Goal: Information Seeking & Learning: Learn about a topic

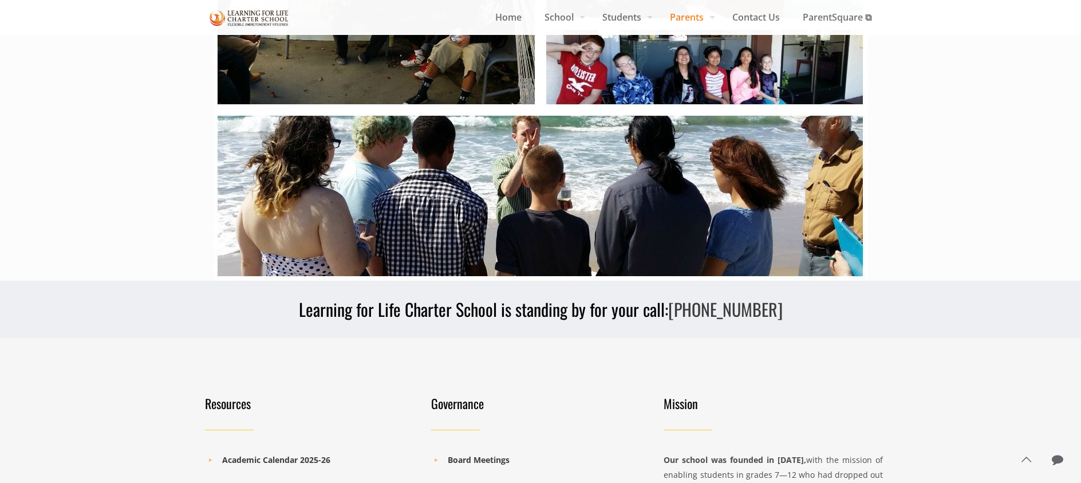
scroll to position [749, 0]
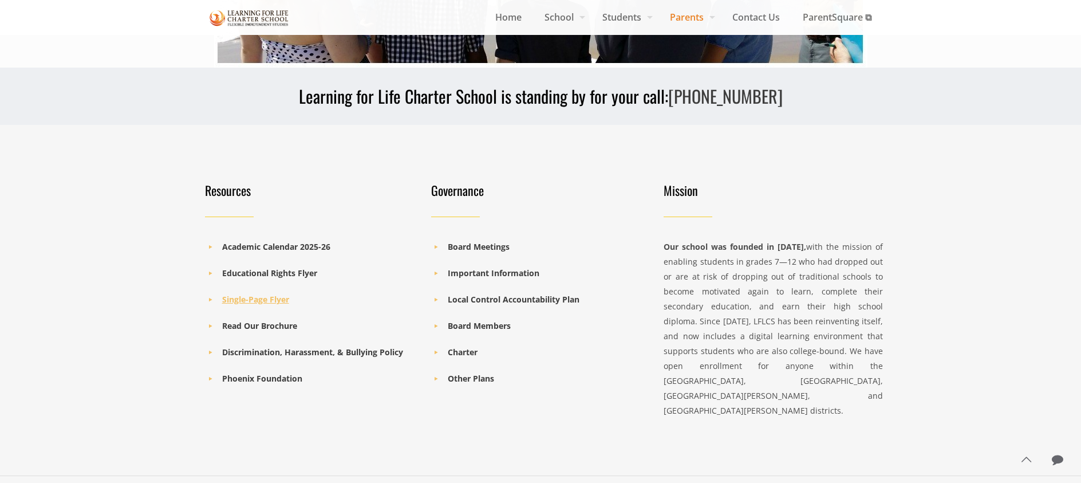
click at [247, 296] on b "Single-Page Flyer" at bounding box center [255, 299] width 67 height 11
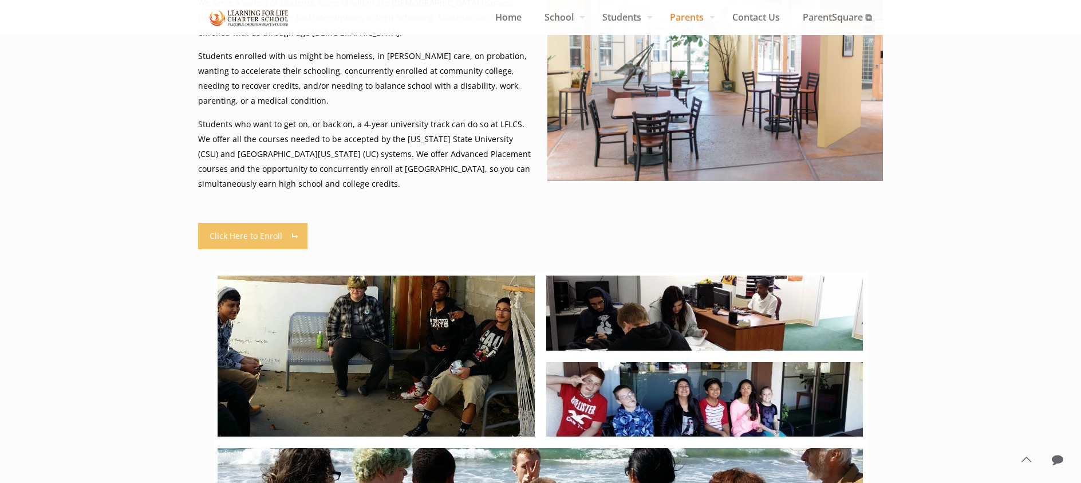
scroll to position [0, 0]
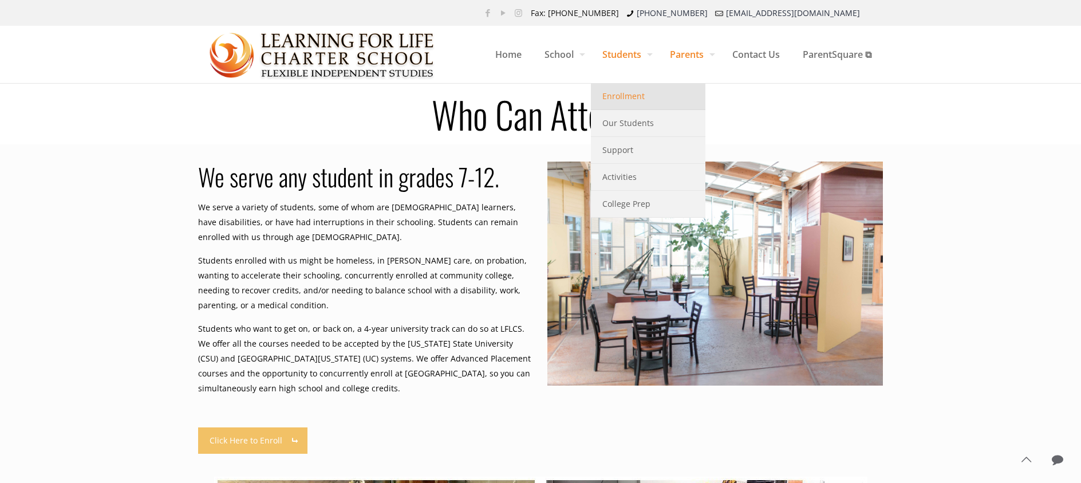
click at [625, 97] on span "Enrollment" at bounding box center [624, 96] width 42 height 15
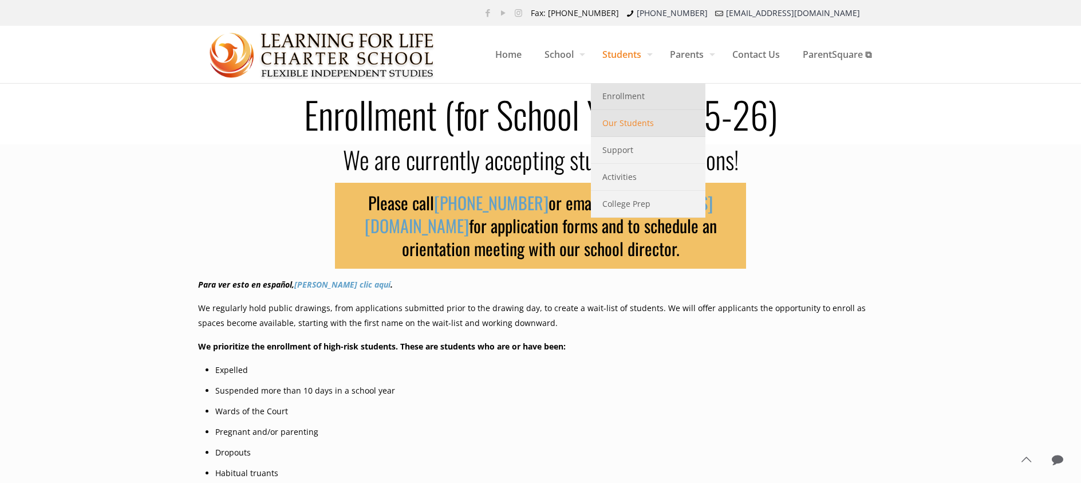
click at [643, 125] on span "Our Students" at bounding box center [629, 123] width 52 height 15
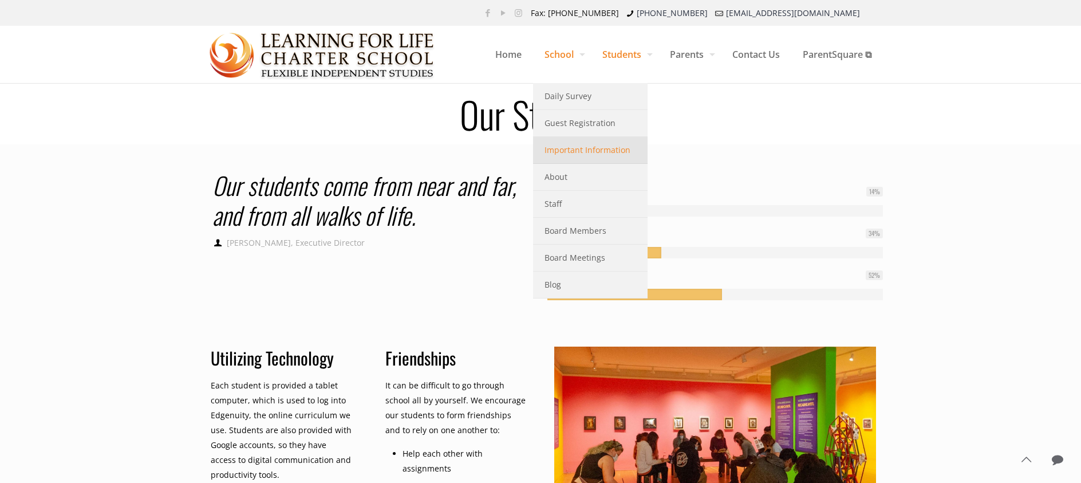
click at [596, 147] on span "Important Information" at bounding box center [588, 150] width 86 height 15
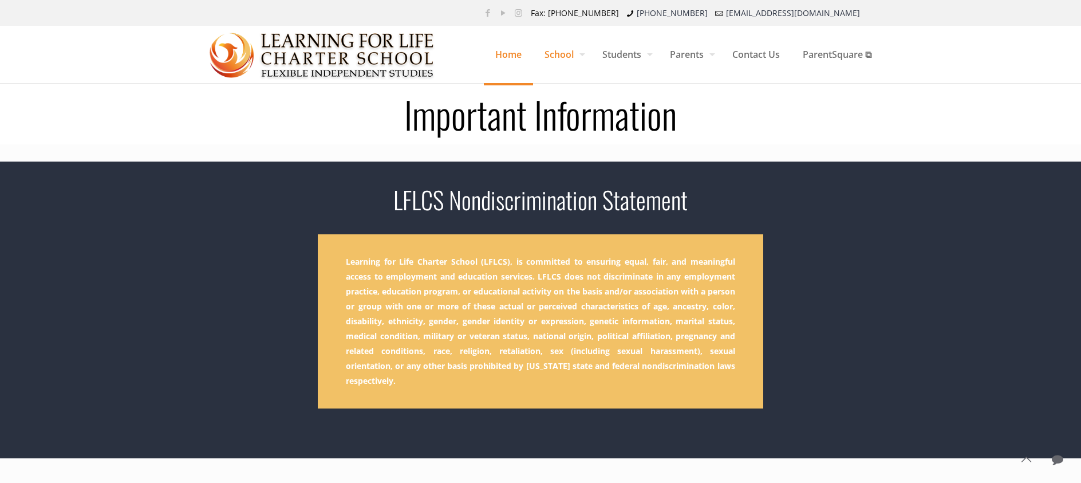
click at [514, 52] on span "Home" at bounding box center [508, 54] width 49 height 34
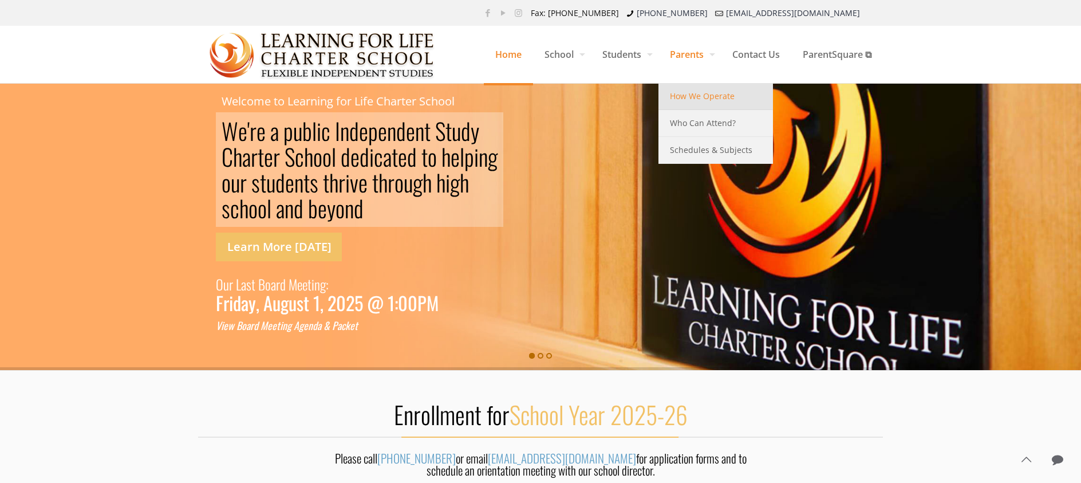
click at [708, 99] on span "How We Operate" at bounding box center [702, 96] width 65 height 15
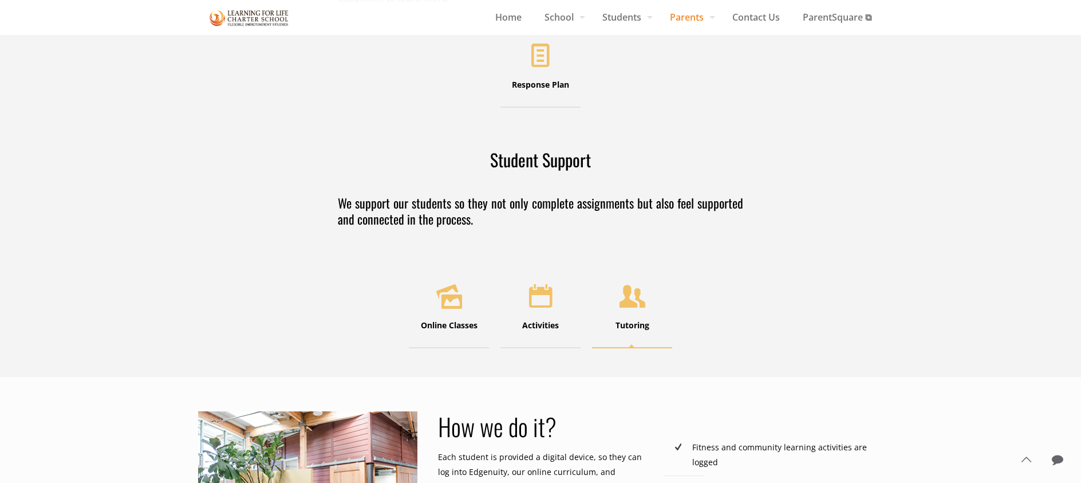
scroll to position [285, 0]
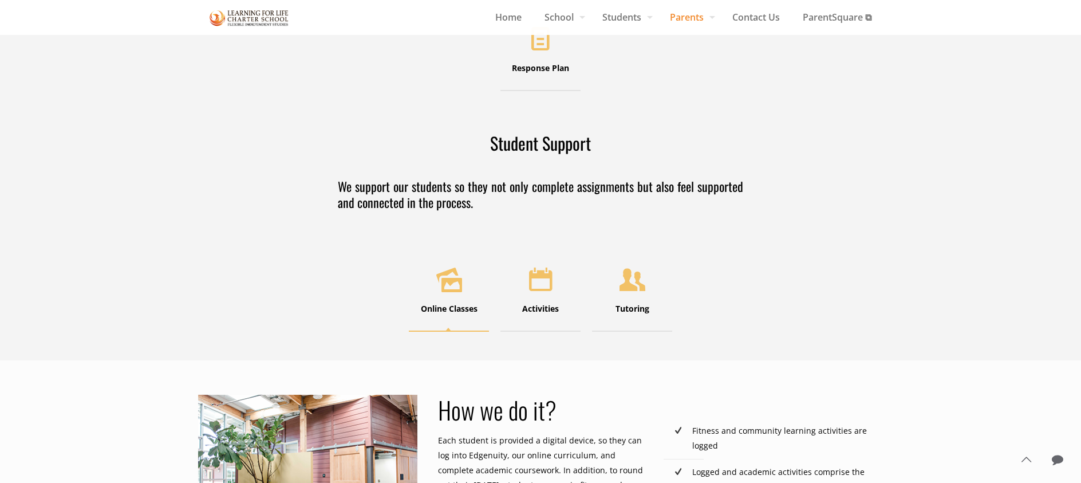
click at [431, 284] on icon at bounding box center [449, 278] width 36 height 35
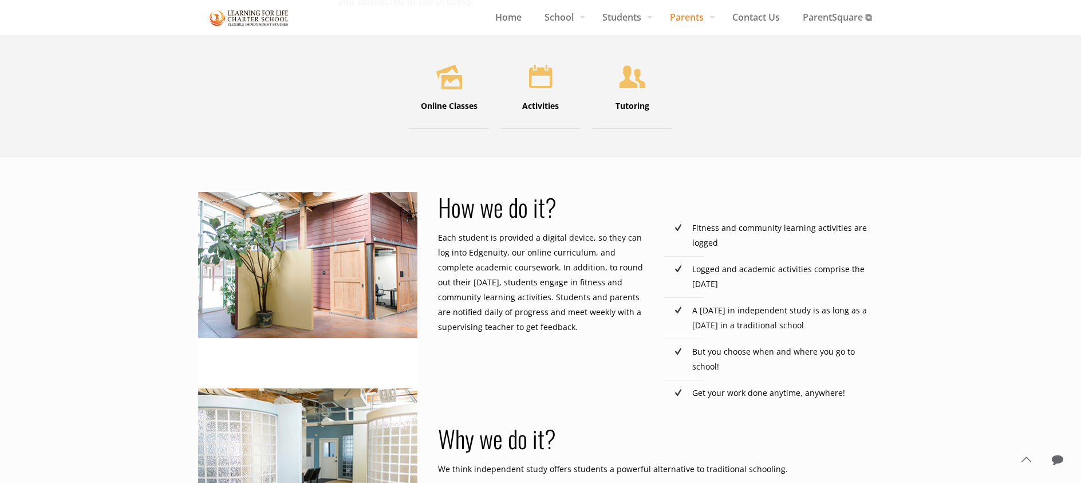
scroll to position [498, 0]
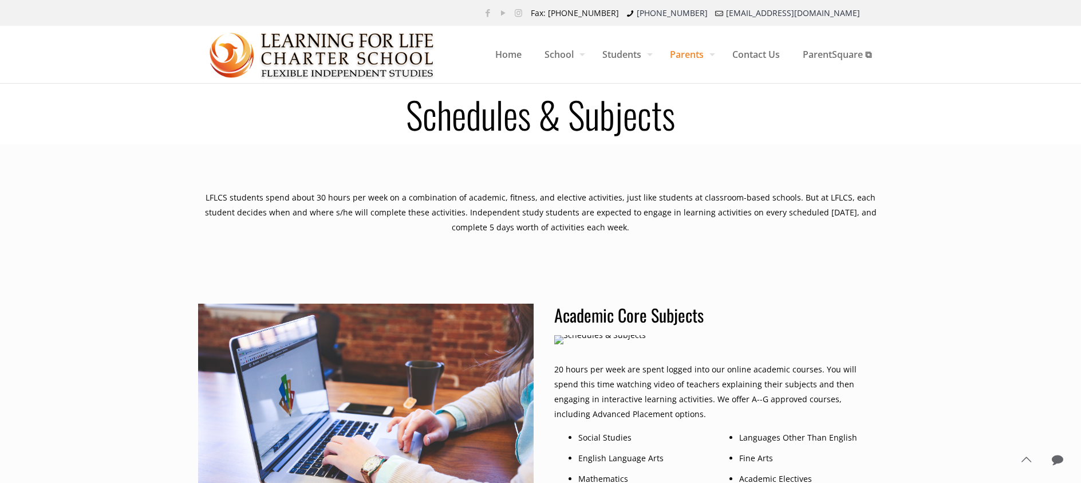
click at [604, 335] on img at bounding box center [600, 339] width 92 height 9
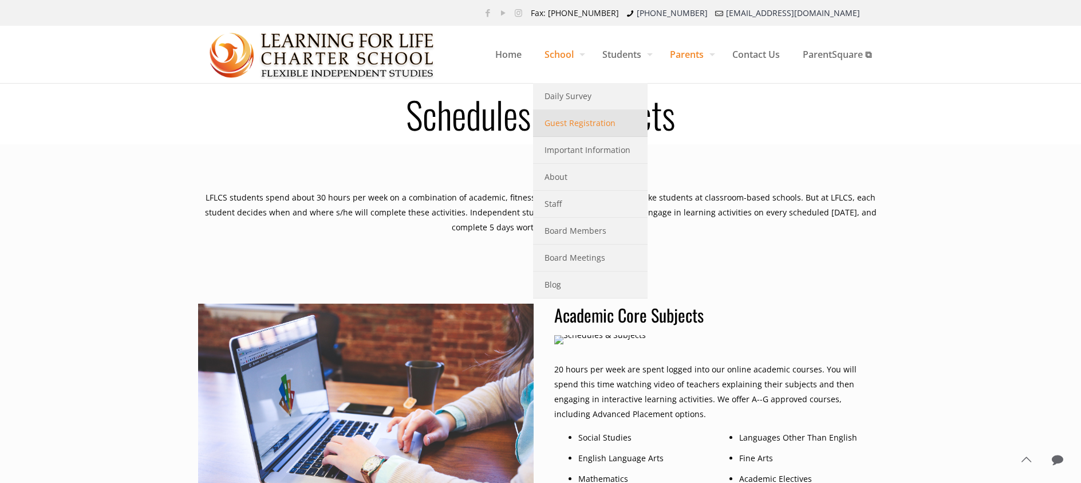
click at [576, 122] on span "Guest Registration" at bounding box center [580, 123] width 71 height 15
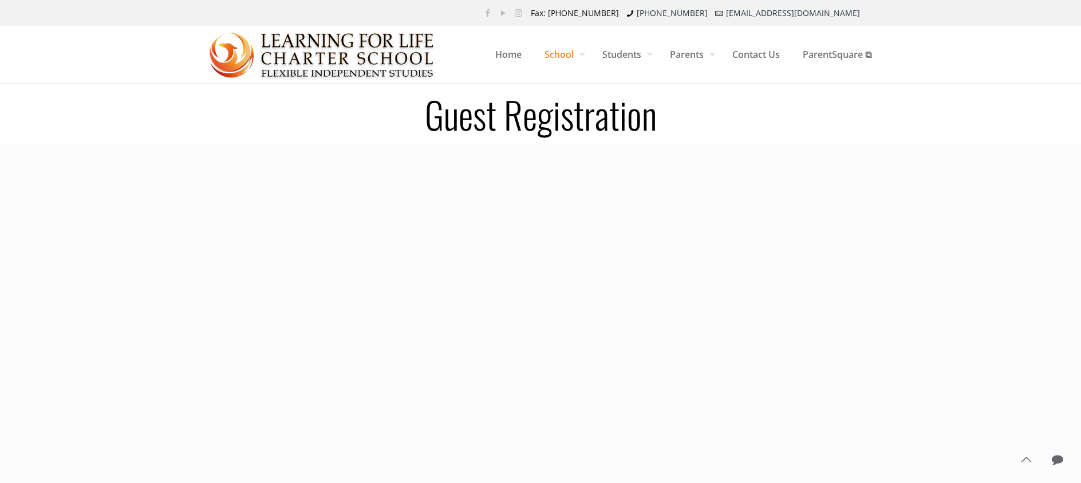
click at [371, 50] on img at bounding box center [322, 54] width 225 height 57
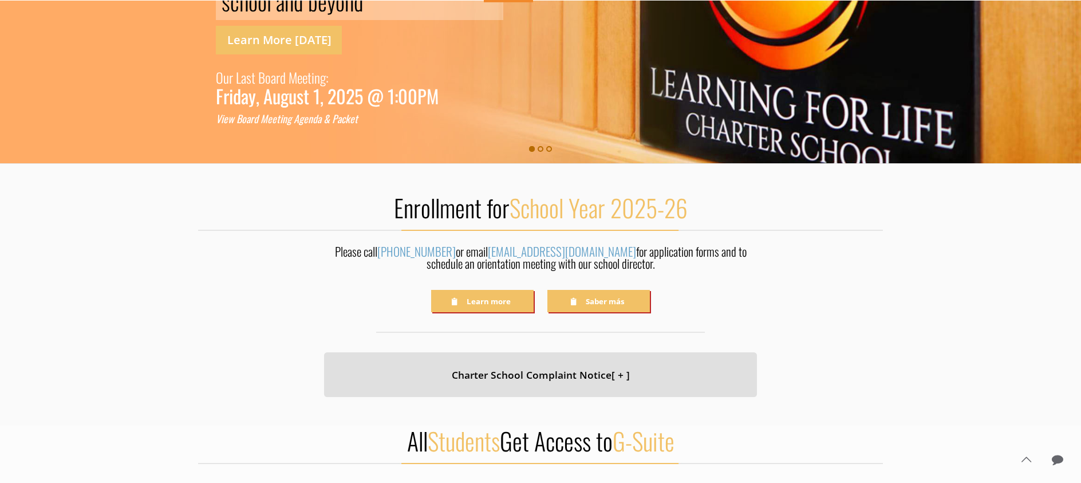
scroll to position [341, 0]
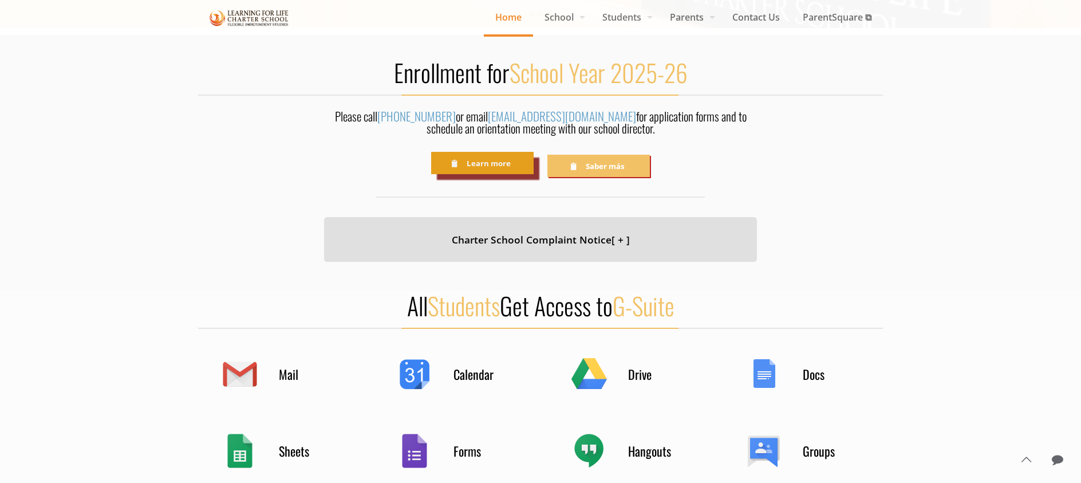
click at [487, 162] on link "Learn more" at bounding box center [482, 163] width 103 height 22
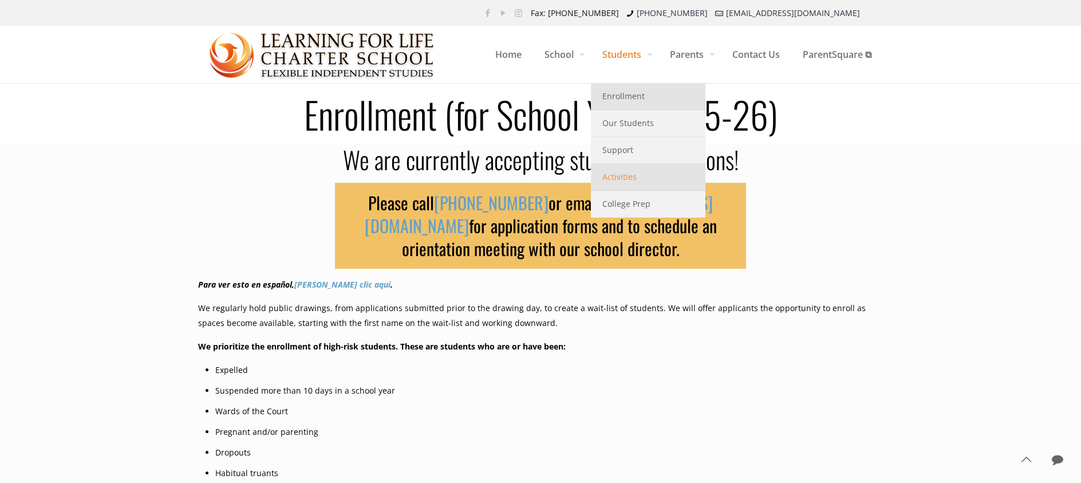
click at [628, 174] on span "Activities" at bounding box center [620, 177] width 34 height 15
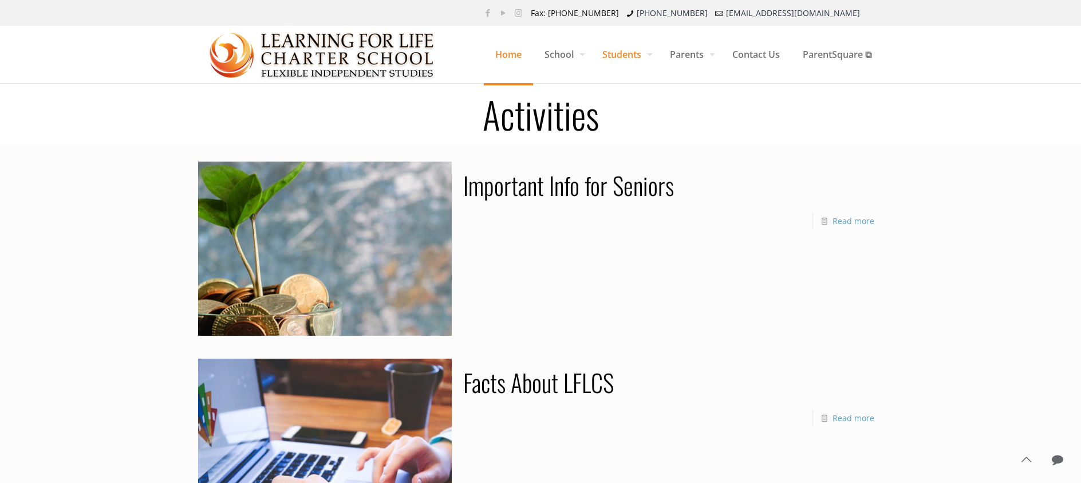
click at [507, 54] on span "Home" at bounding box center [508, 54] width 49 height 34
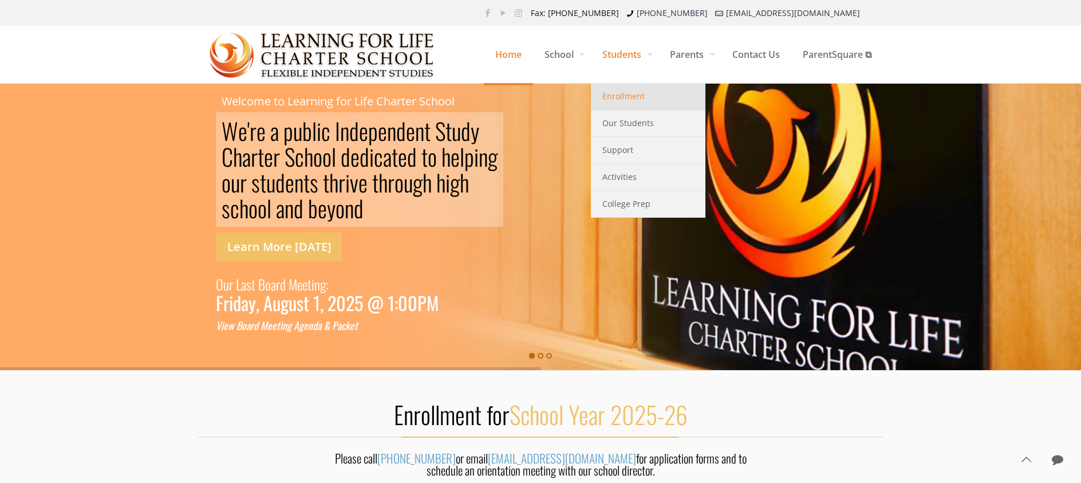
click at [633, 98] on span "Enrollment" at bounding box center [624, 96] width 42 height 15
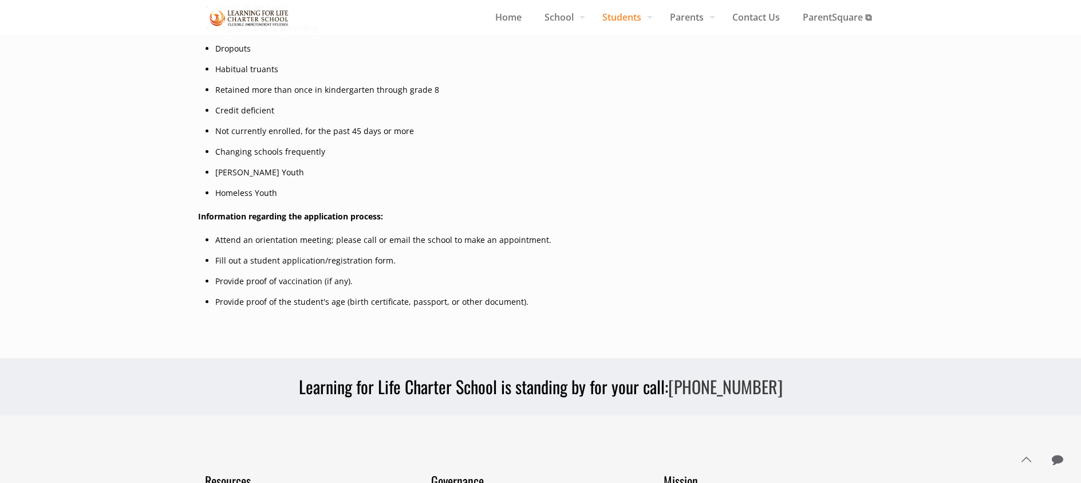
scroll to position [744, 0]
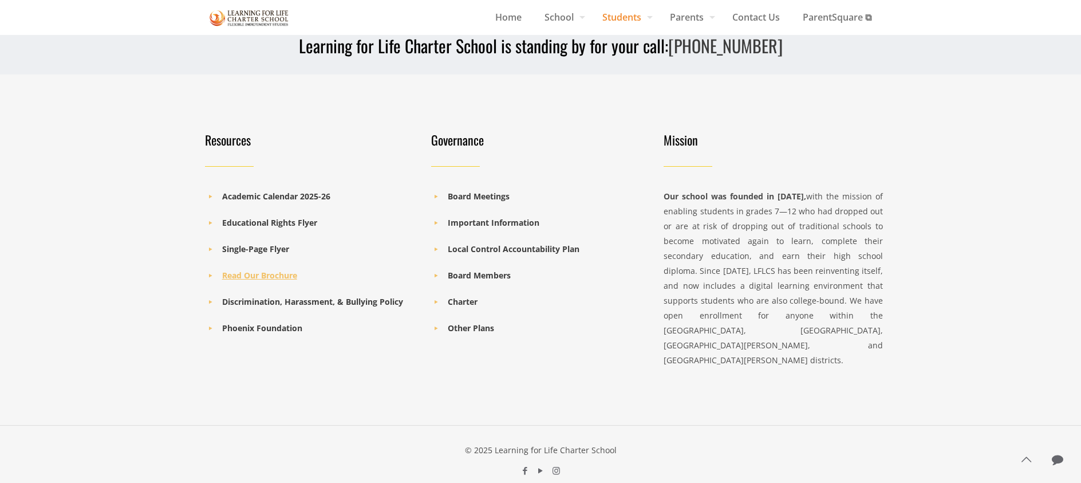
click at [278, 277] on b "Read Our Brochure" at bounding box center [259, 275] width 75 height 11
click at [470, 303] on b "Charter" at bounding box center [463, 301] width 30 height 11
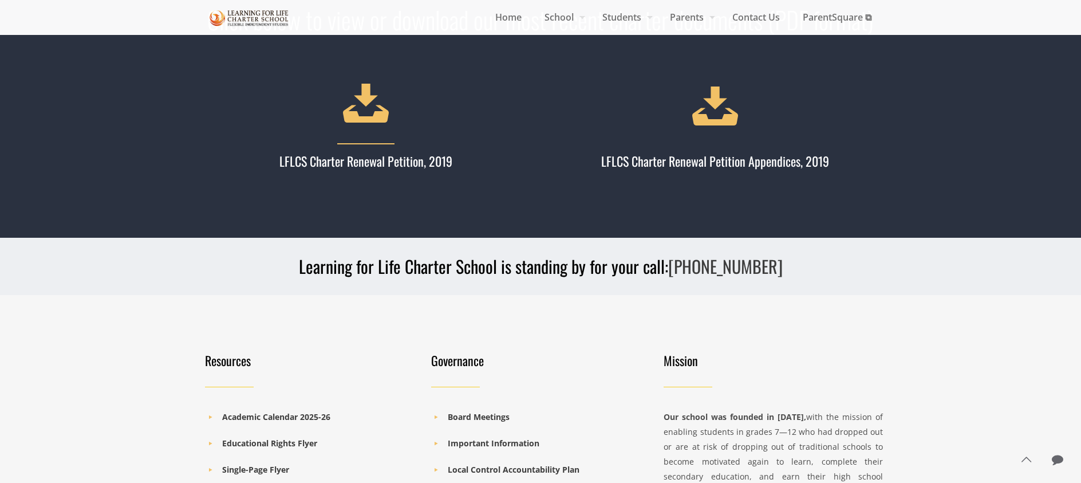
scroll to position [194, 0]
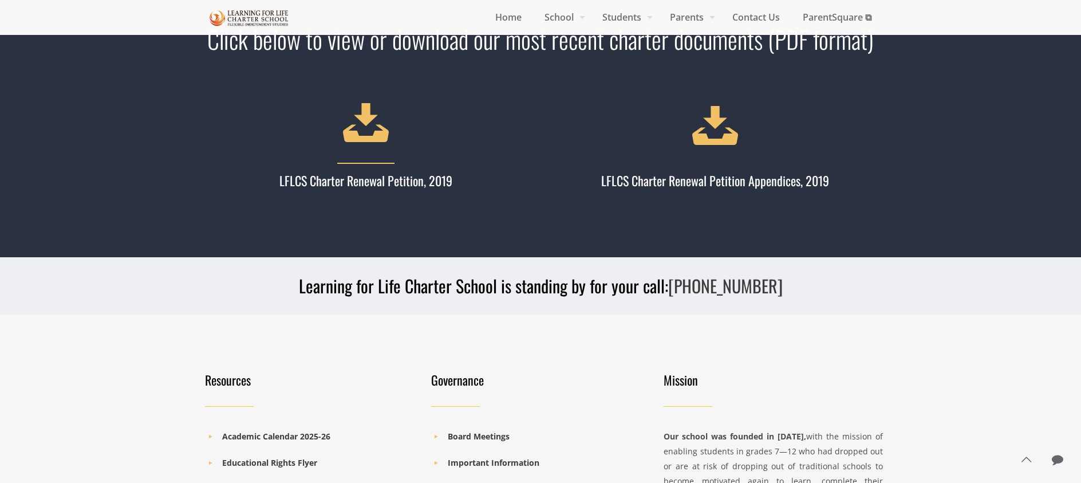
click at [372, 176] on h4 "LFLCS Charter Renewal Petition, 2019" at bounding box center [366, 179] width 336 height 17
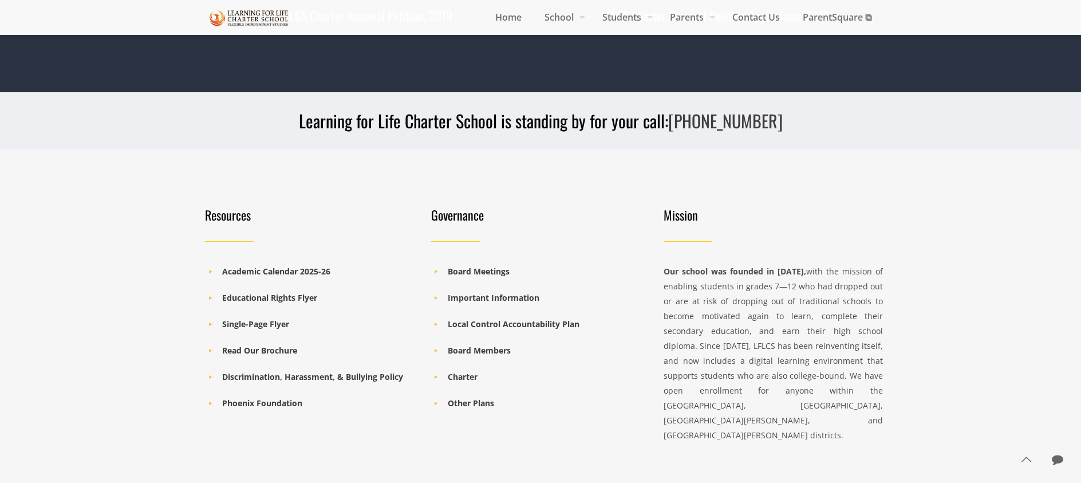
scroll to position [395, 0]
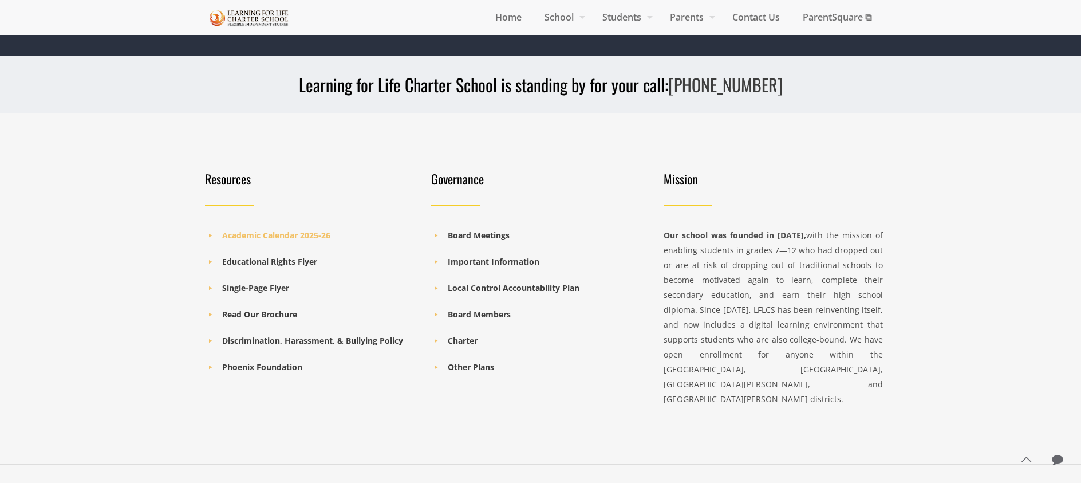
click at [267, 236] on b "Academic Calendar 2025-26" at bounding box center [276, 235] width 108 height 11
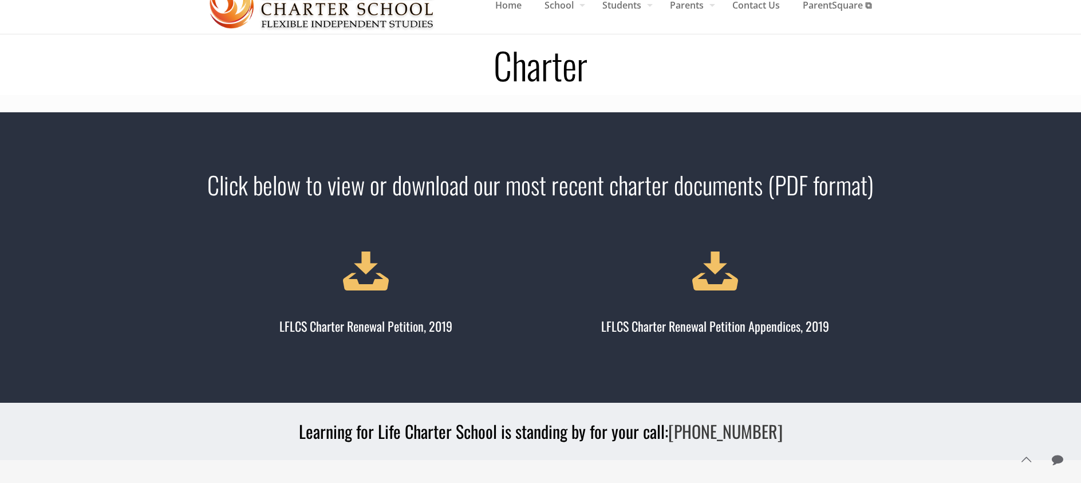
scroll to position [0, 0]
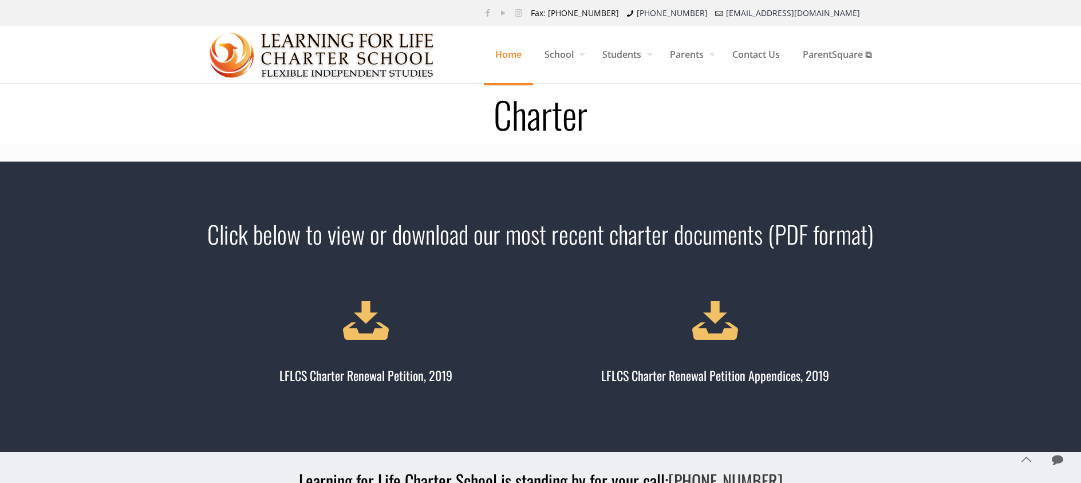
click at [498, 50] on span "Home" at bounding box center [508, 54] width 49 height 34
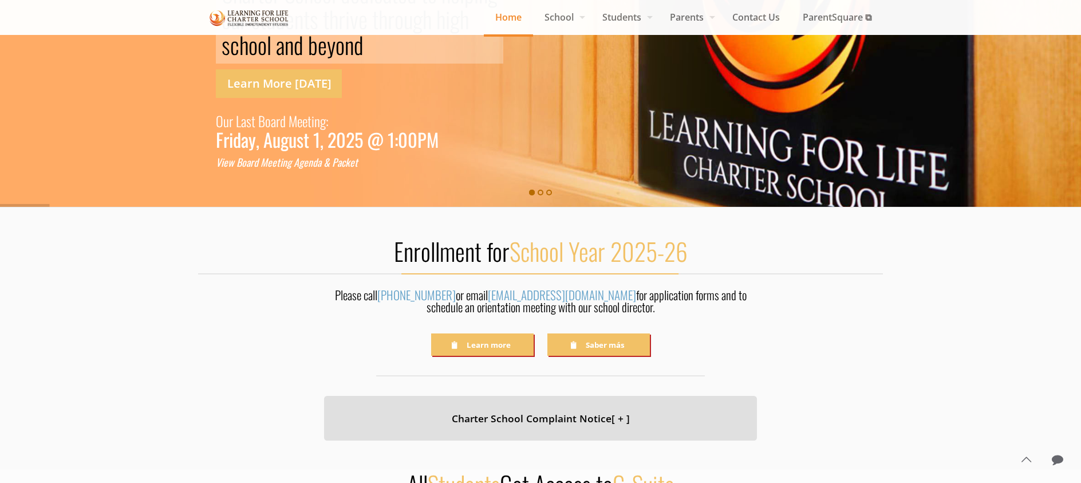
scroll to position [162, 0]
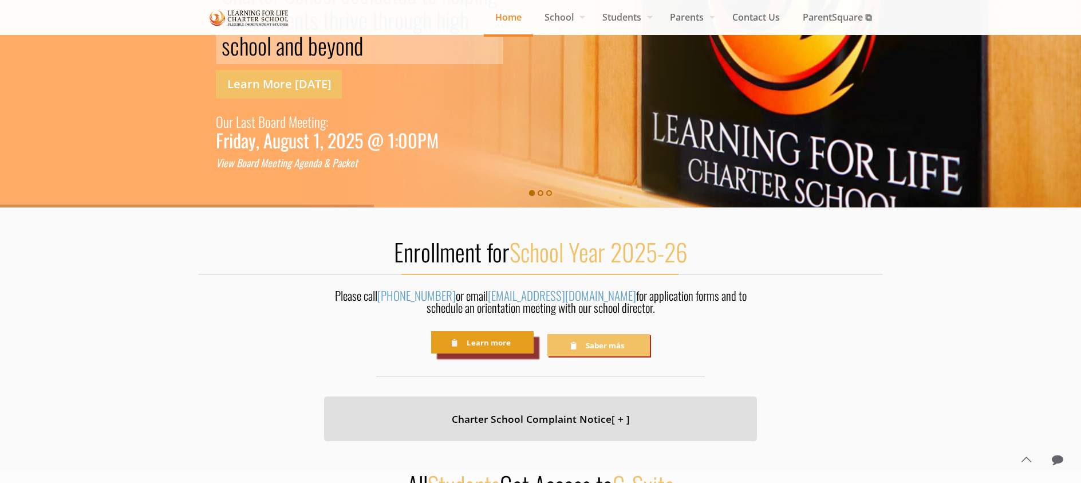
click at [493, 340] on link "Learn more" at bounding box center [482, 342] width 103 height 22
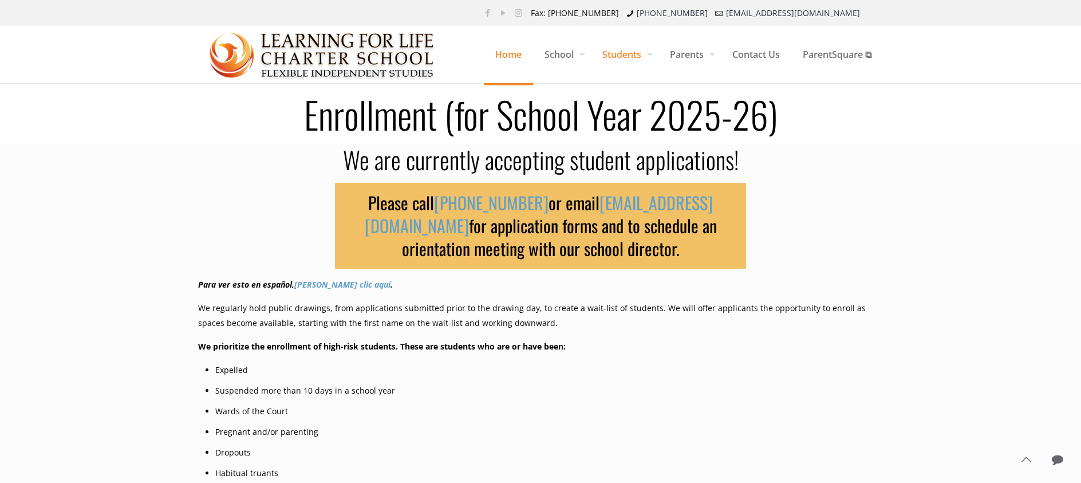
click at [512, 51] on span "Home" at bounding box center [508, 54] width 49 height 34
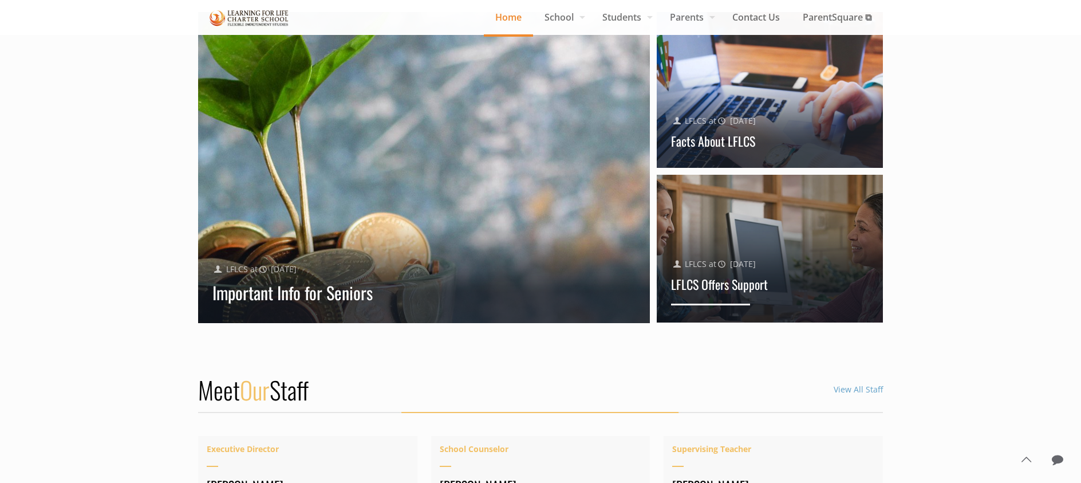
scroll to position [1360, 0]
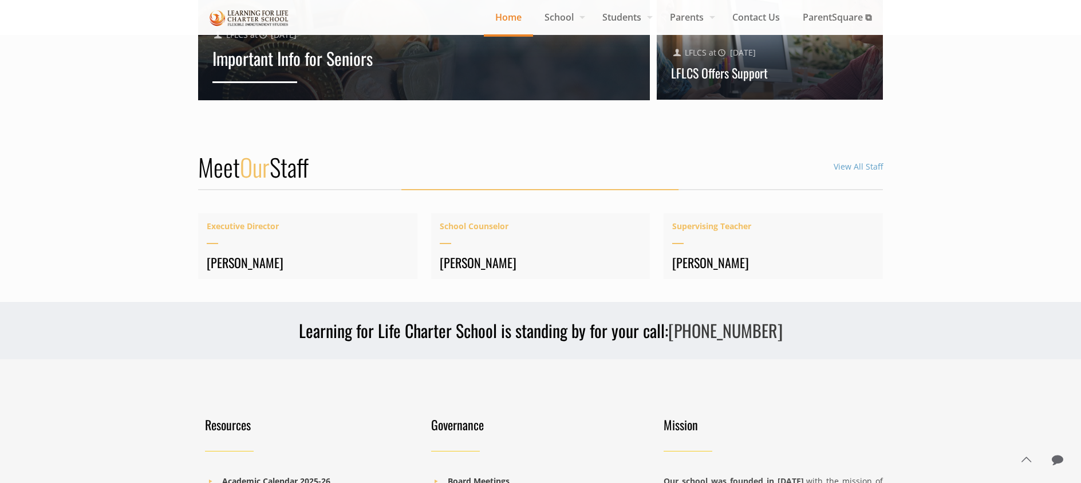
click at [274, 65] on link "Important Info for Seniors" at bounding box center [292, 58] width 160 height 26
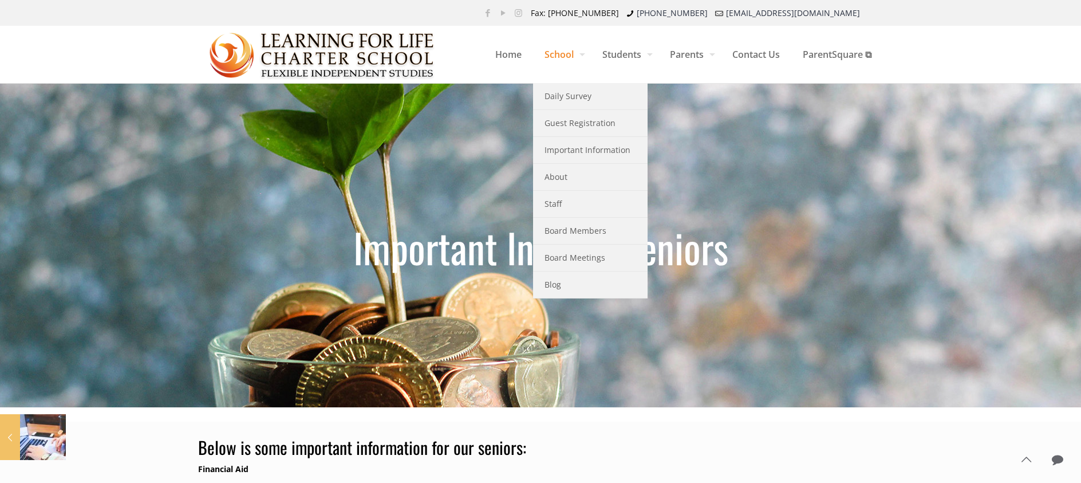
click at [541, 49] on span "School" at bounding box center [562, 54] width 58 height 34
click at [560, 52] on span "School" at bounding box center [562, 54] width 58 height 34
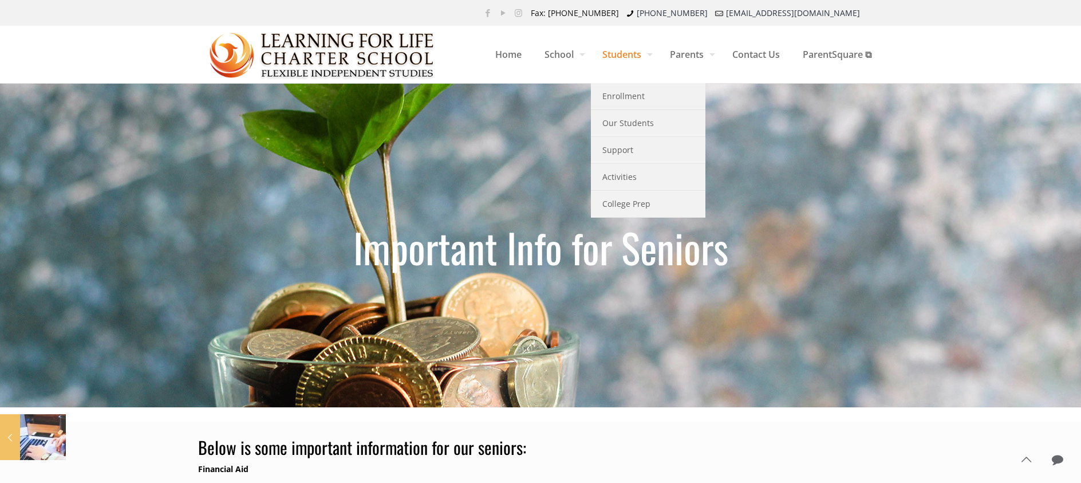
click at [621, 57] on span "Students" at bounding box center [625, 54] width 68 height 34
click at [638, 124] on span "Our Students" at bounding box center [629, 123] width 52 height 15
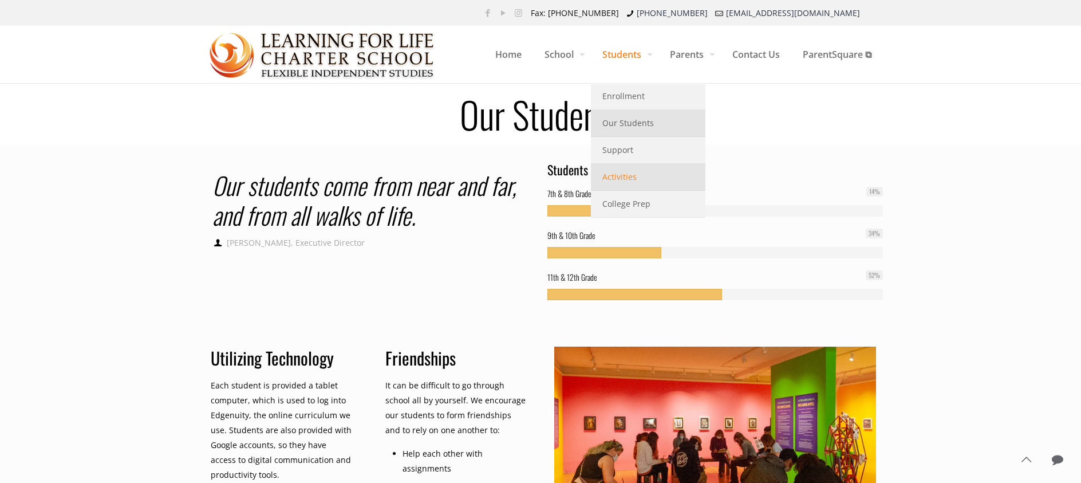
click at [632, 175] on span "Activities" at bounding box center [620, 177] width 34 height 15
click at [625, 151] on span "Support" at bounding box center [618, 150] width 31 height 15
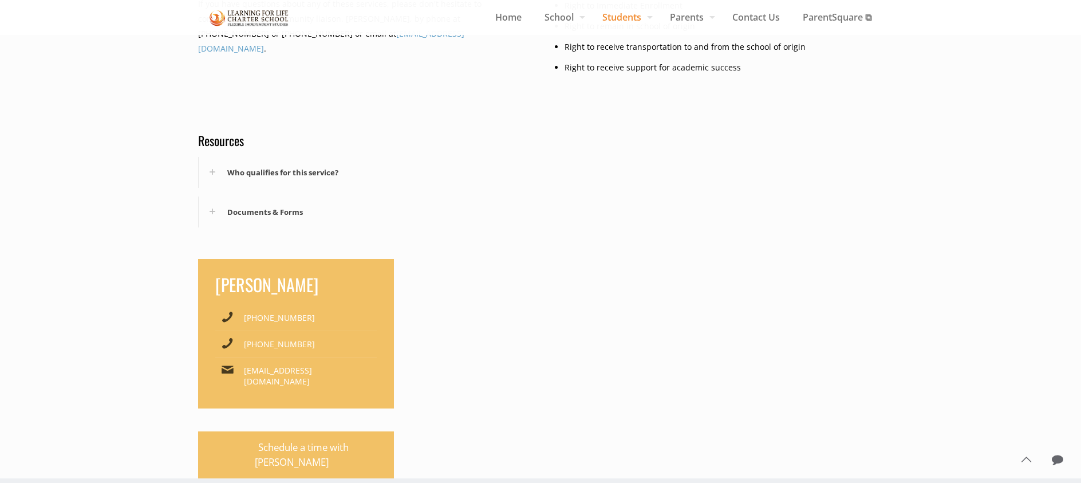
scroll to position [787, 0]
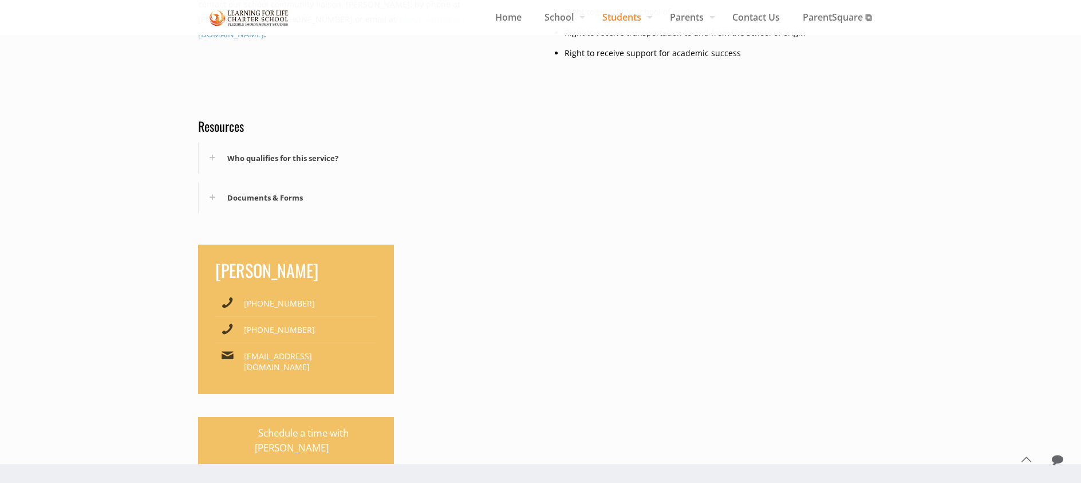
click at [284, 159] on div "Who qualifies for this service?" at bounding box center [366, 158] width 335 height 31
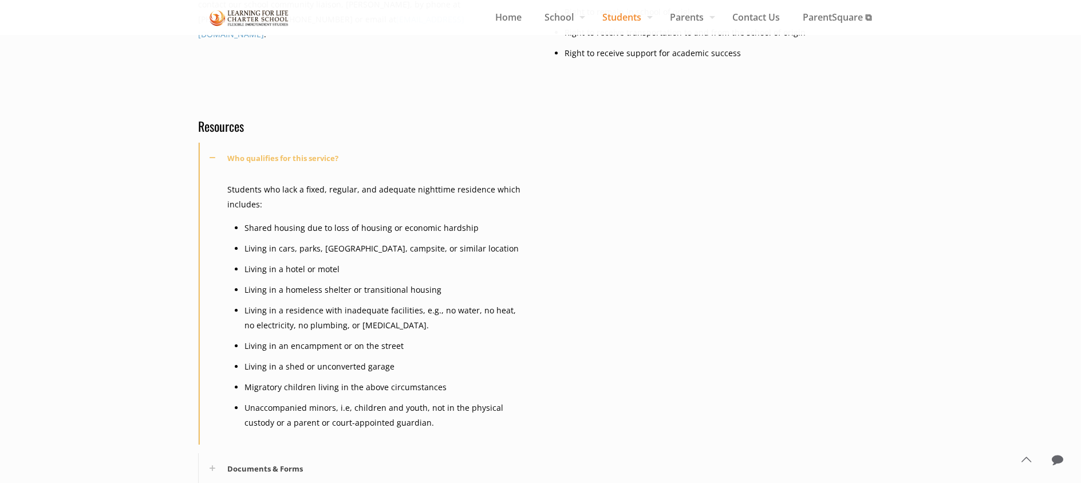
click at [248, 159] on div "Who qualifies for this service?" at bounding box center [366, 158] width 335 height 31
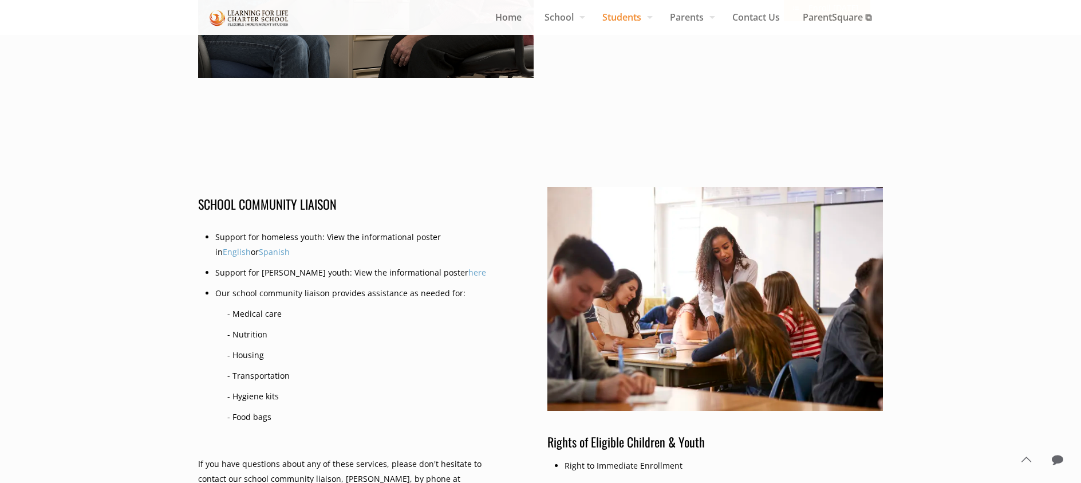
scroll to position [0, 0]
